Goal: Navigation & Orientation: Find specific page/section

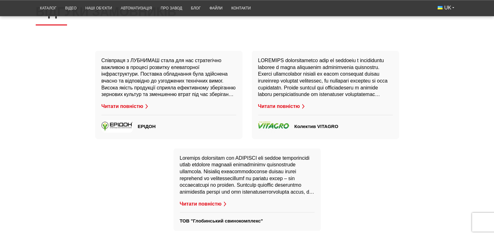
scroll to position [1554, 0]
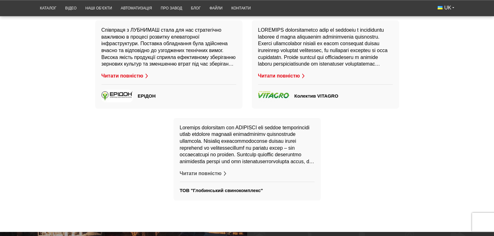
click at [210, 170] on button "Читати повністю" at bounding box center [204, 173] width 48 height 7
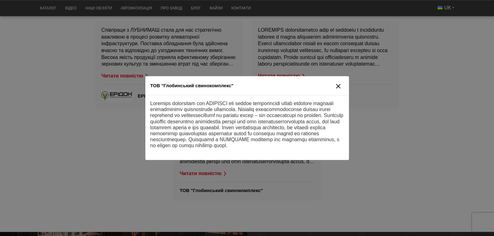
click at [337, 84] on icon "close" at bounding box center [338, 86] width 4 height 4
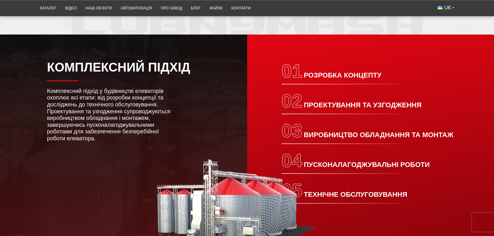
scroll to position [1022, 0]
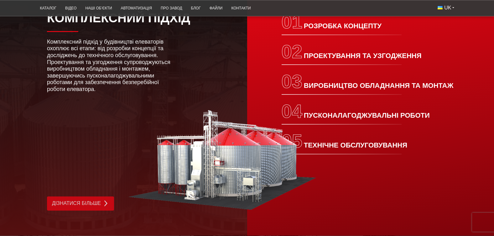
click at [104, 200] on img at bounding box center [106, 203] width 6 height 6
click at [106, 200] on img at bounding box center [106, 203] width 6 height 6
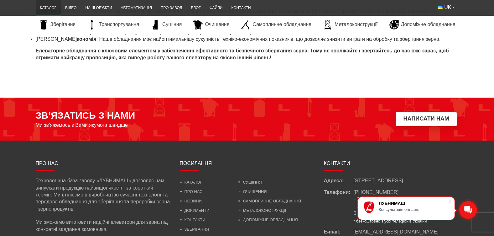
scroll to position [2653, 0]
